Goal: Check status: Check status

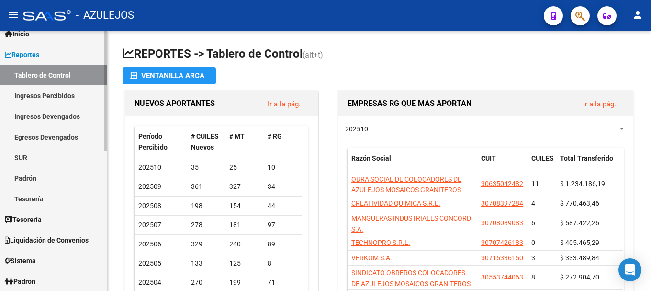
scroll to position [48, 0]
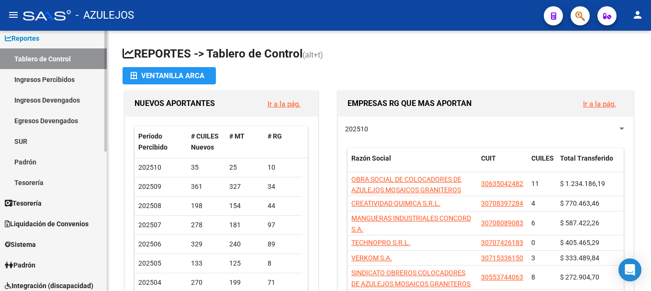
click at [56, 262] on link "Padrón" at bounding box center [53, 264] width 107 height 21
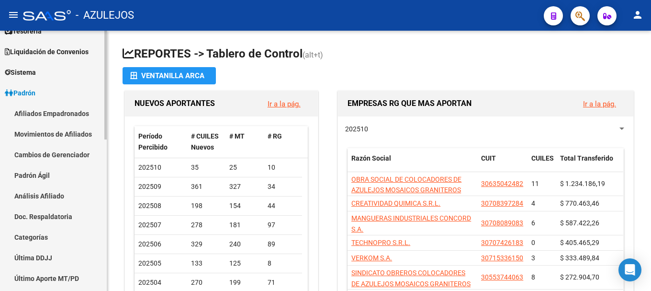
scroll to position [96, 0]
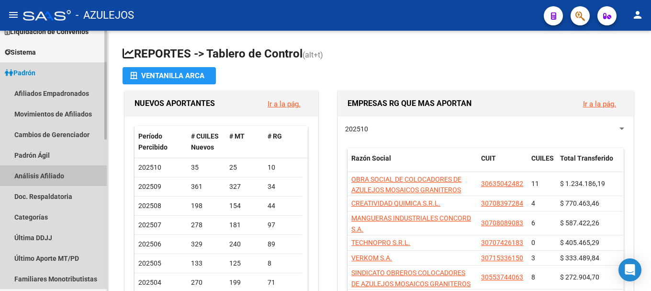
click at [68, 171] on link "Análisis Afiliado" at bounding box center [53, 175] width 107 height 21
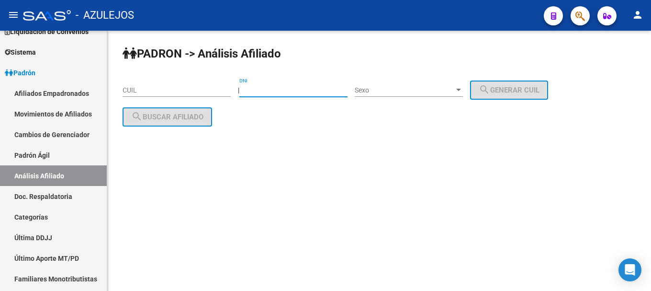
click at [264, 92] on input "DNI" at bounding box center [293, 90] width 108 height 8
type input "21051883"
click at [461, 90] on div at bounding box center [458, 90] width 5 height 2
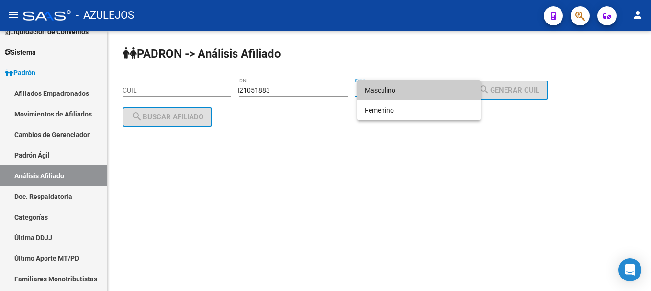
click at [465, 90] on span "Masculino" at bounding box center [419, 90] width 108 height 20
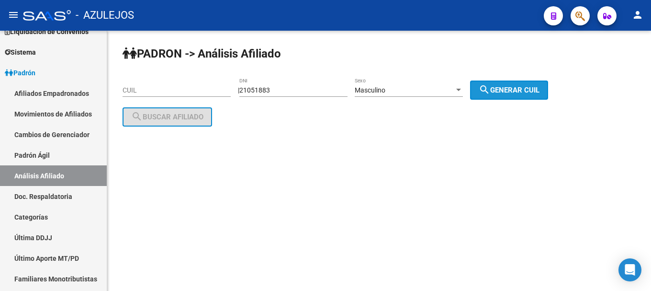
click at [513, 88] on span "search Generar CUIL" at bounding box center [509, 90] width 61 height 9
type input "20-21051883-6"
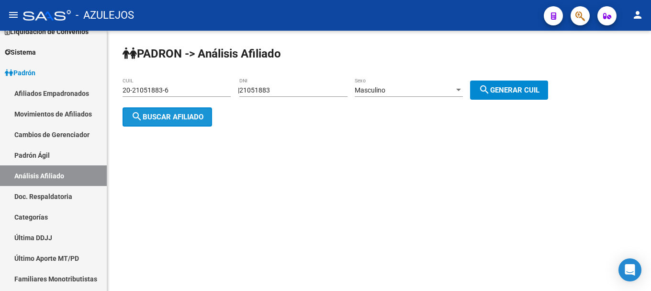
click at [169, 117] on span "search Buscar afiliado" at bounding box center [167, 117] width 72 height 9
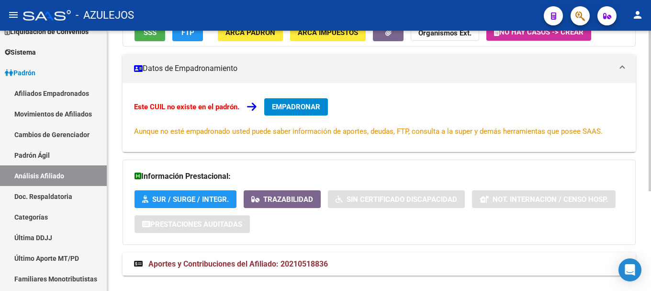
scroll to position [162, 0]
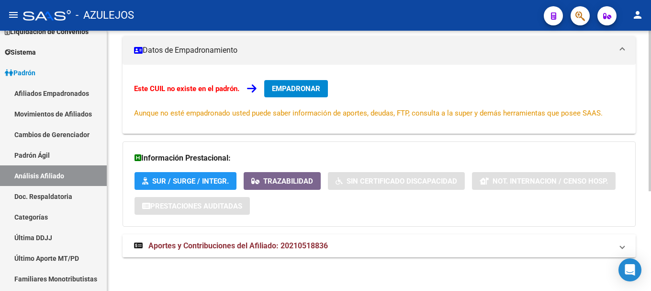
click at [243, 250] on strong "Aportes y Contribuciones del Afiliado: 20210518836" at bounding box center [231, 245] width 194 height 11
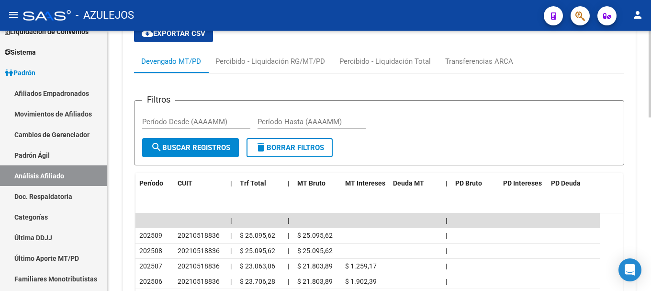
scroll to position [479, 0]
